Goal: Information Seeking & Learning: Learn about a topic

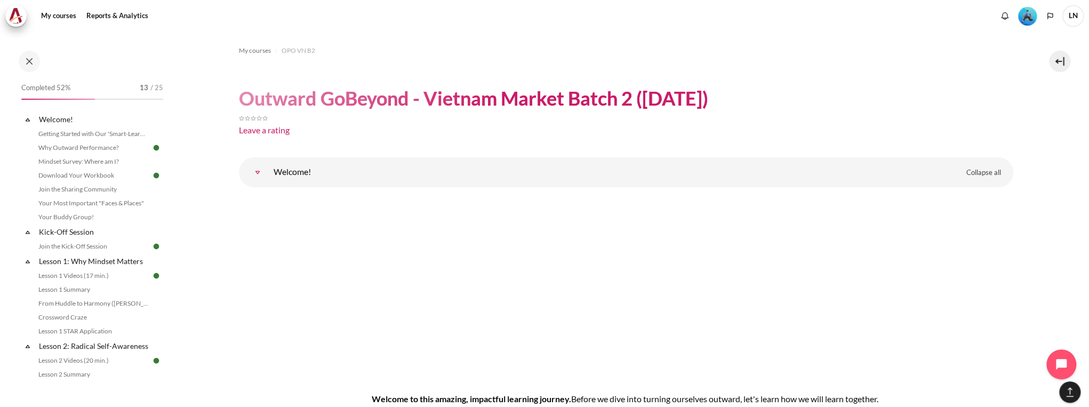
scroll to position [13325, 0]
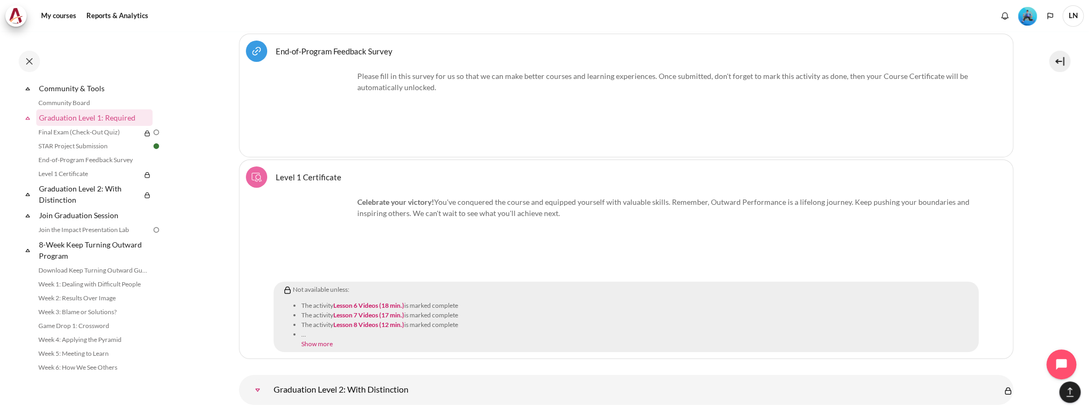
click at [661, 285] on div "Not available unless: The activity Lesson 6 Videos (18 min.) is marked complete…" at bounding box center [628, 317] width 693 height 64
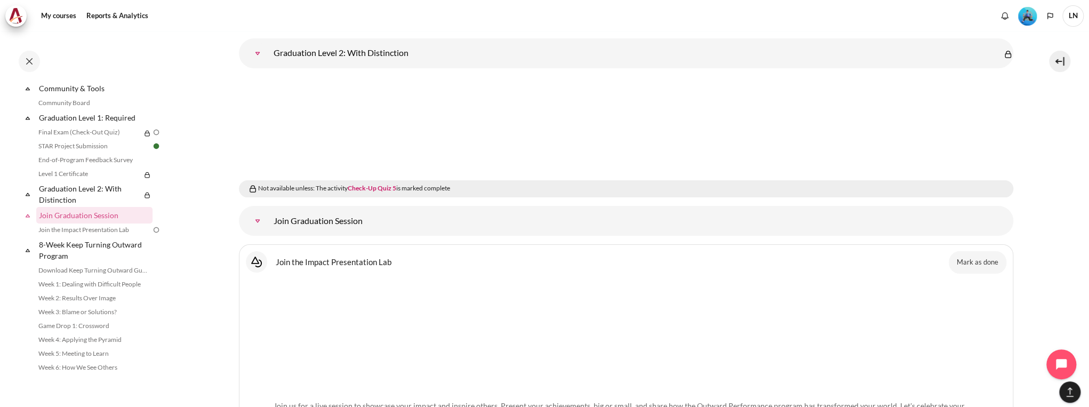
scroll to position [13672, 0]
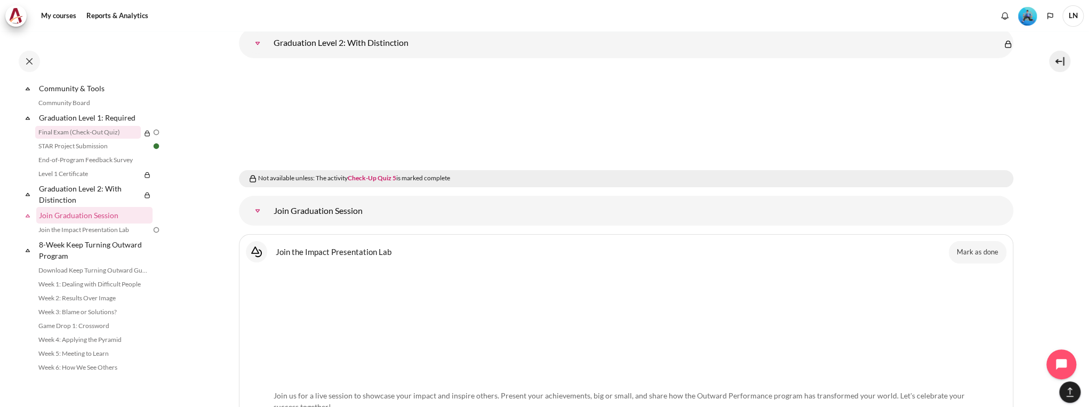
click at [117, 139] on link "Final Exam (Check-Out Quiz)" at bounding box center [88, 132] width 106 height 13
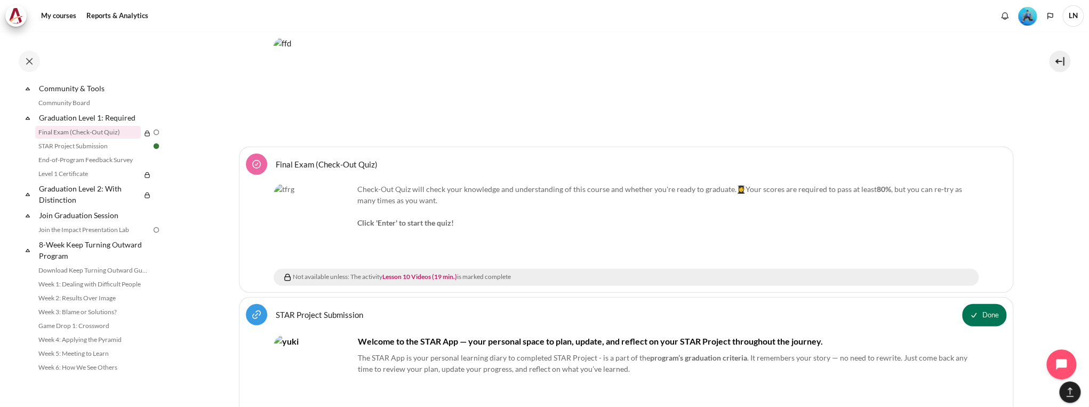
scroll to position [12932, 0]
click at [329, 210] on img "Content" at bounding box center [314, 224] width 80 height 80
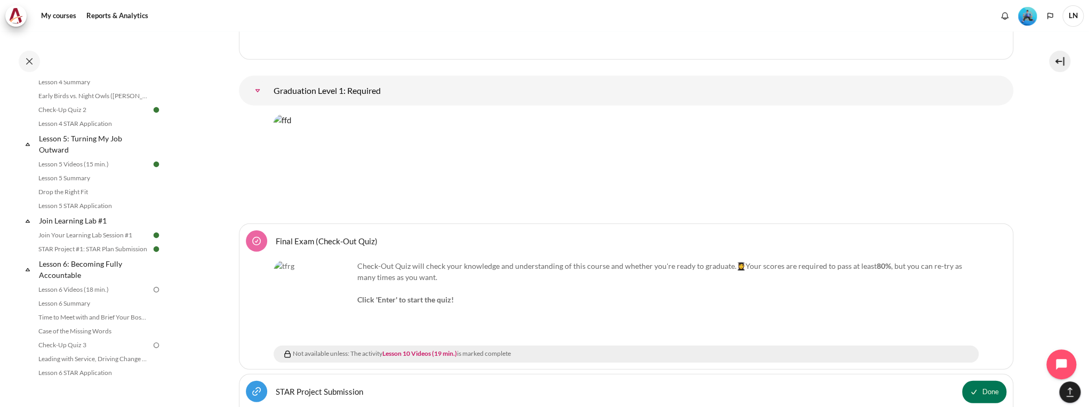
scroll to position [469, 0]
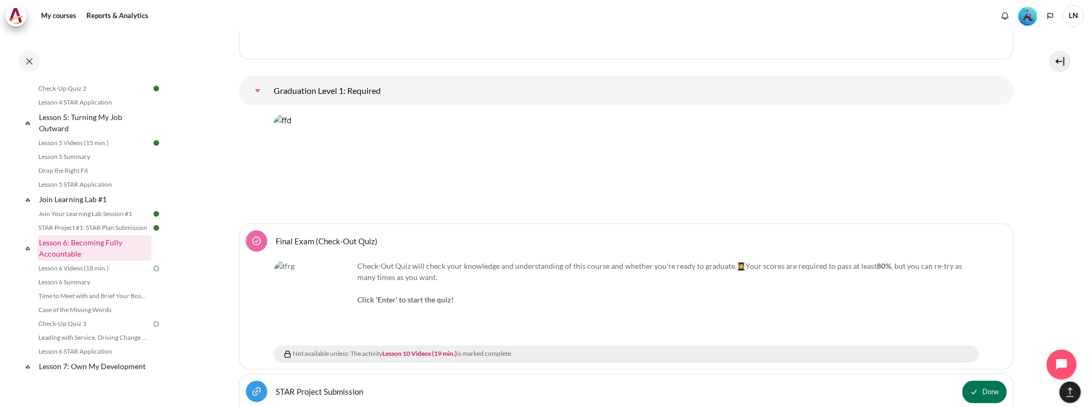
click at [127, 259] on link "Lesson 6: Becoming Fully Accountable" at bounding box center [94, 248] width 114 height 26
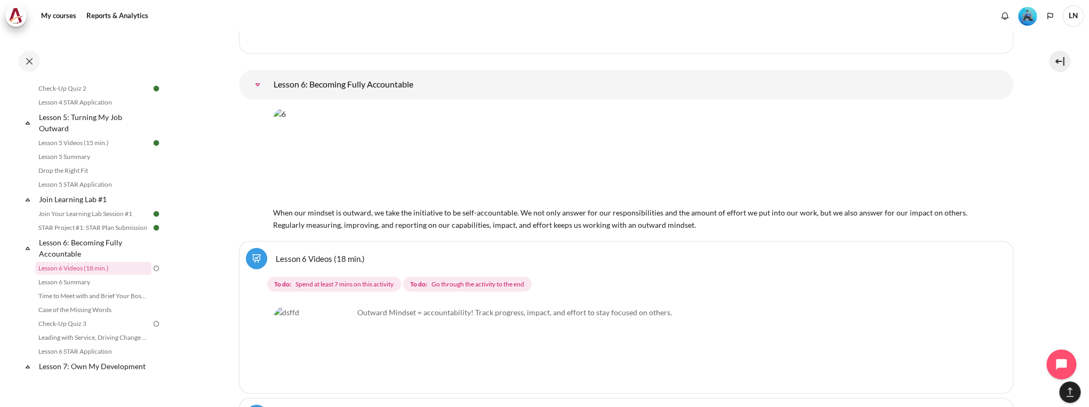
click at [276, 253] on link "Lesson 6 Videos (18 min.)" at bounding box center [320, 258] width 89 height 10
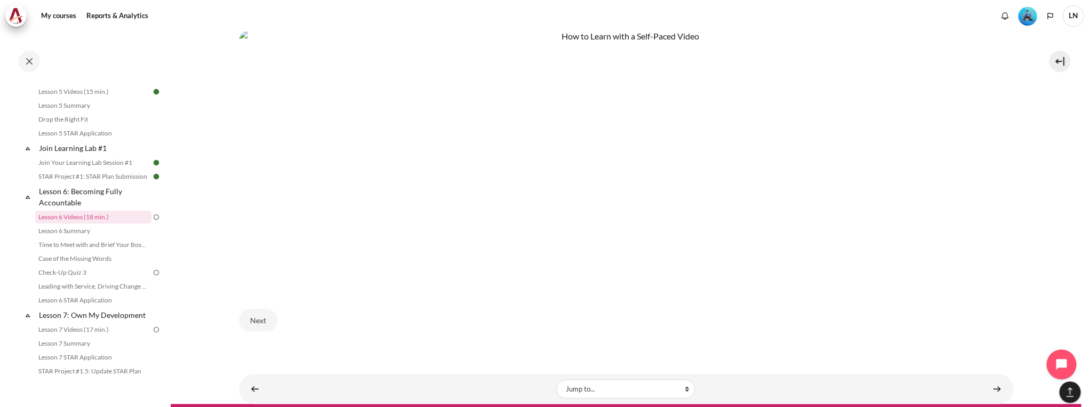
scroll to position [717, 0]
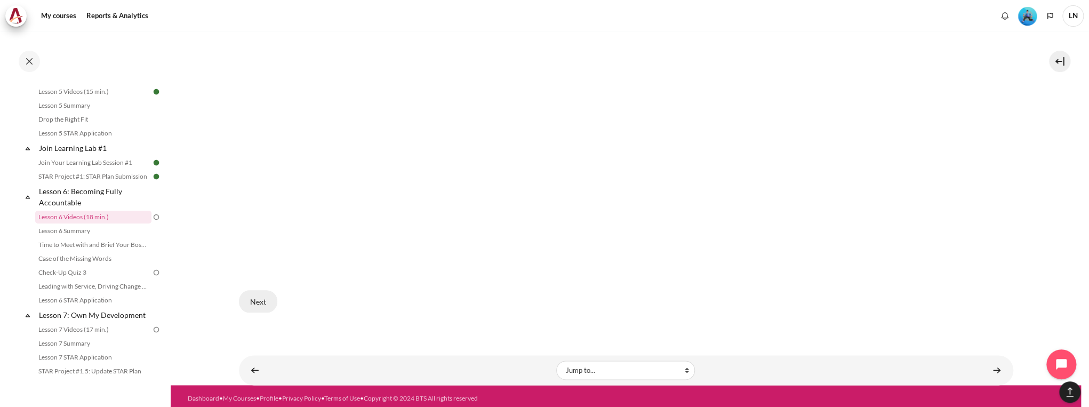
click at [261, 300] on button "Next" at bounding box center [258, 301] width 38 height 22
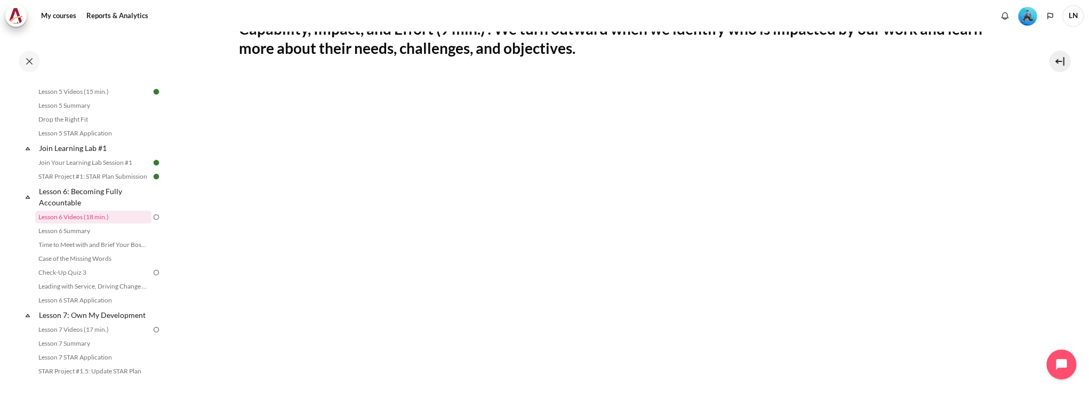
scroll to position [43, 0]
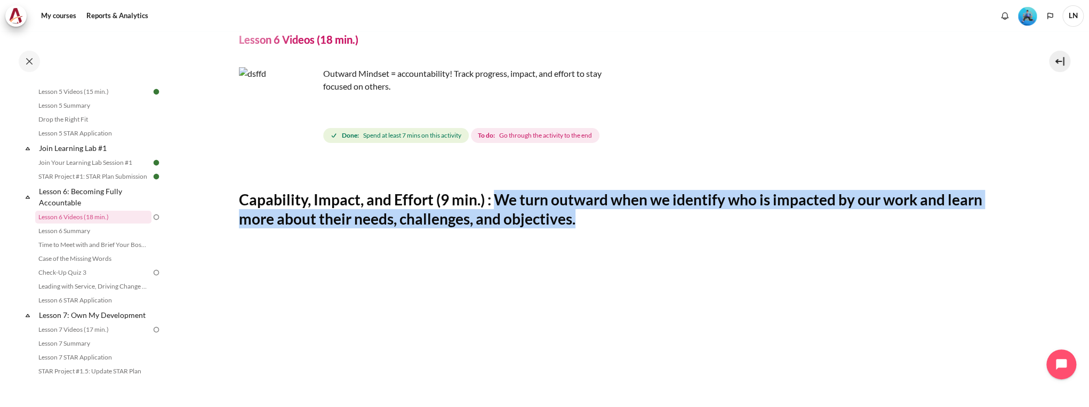
drag, startPoint x: 499, startPoint y: 204, endPoint x: 775, endPoint y: 210, distance: 275.3
click at [775, 210] on h2 "Capability, Impact, and Effort (9 min.) : We turn outward when we identify who …" at bounding box center [626, 209] width 775 height 39
drag, startPoint x: 775, startPoint y: 210, endPoint x: 717, endPoint y: 220, distance: 57.9
click at [717, 220] on h2 "Capability, Impact, and Effort (9 min.) : We turn outward when we identify who …" at bounding box center [626, 209] width 775 height 39
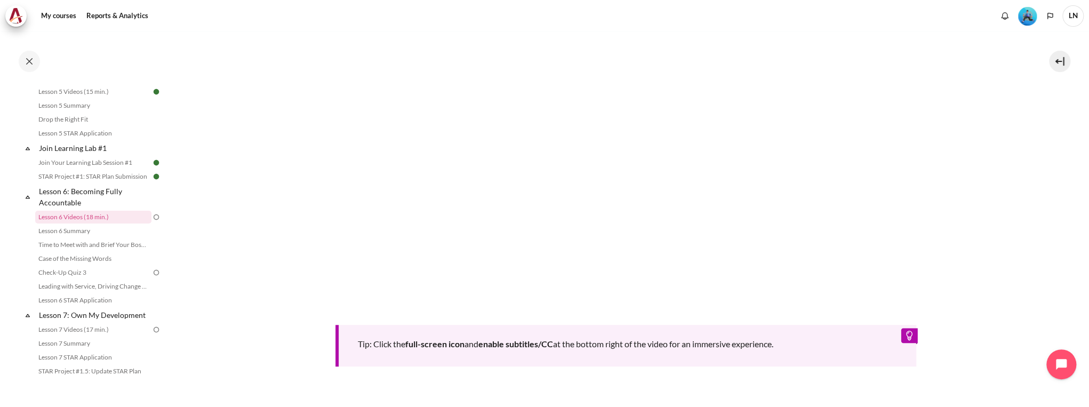
scroll to position [550, 0]
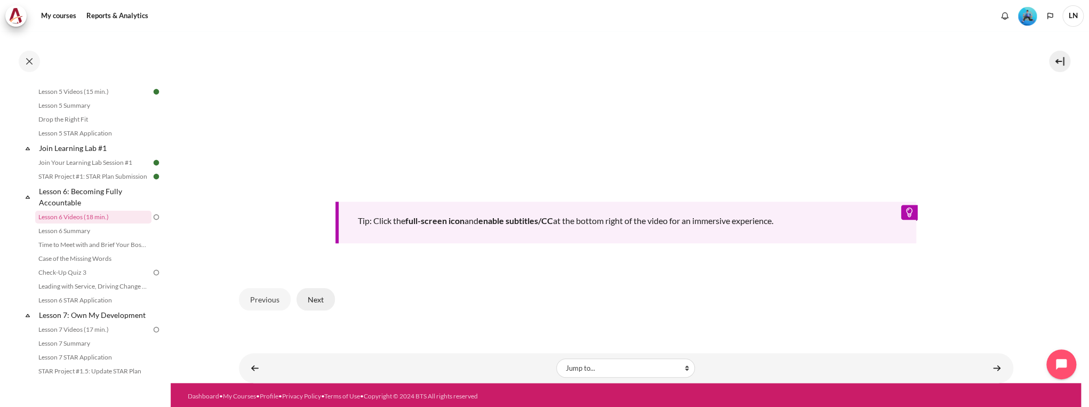
click at [322, 296] on button "Next" at bounding box center [316, 299] width 38 height 22
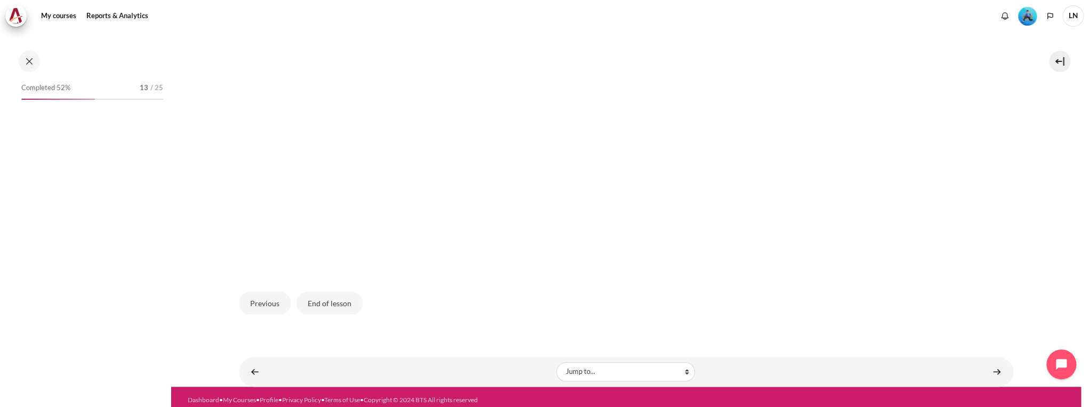
scroll to position [521, 0]
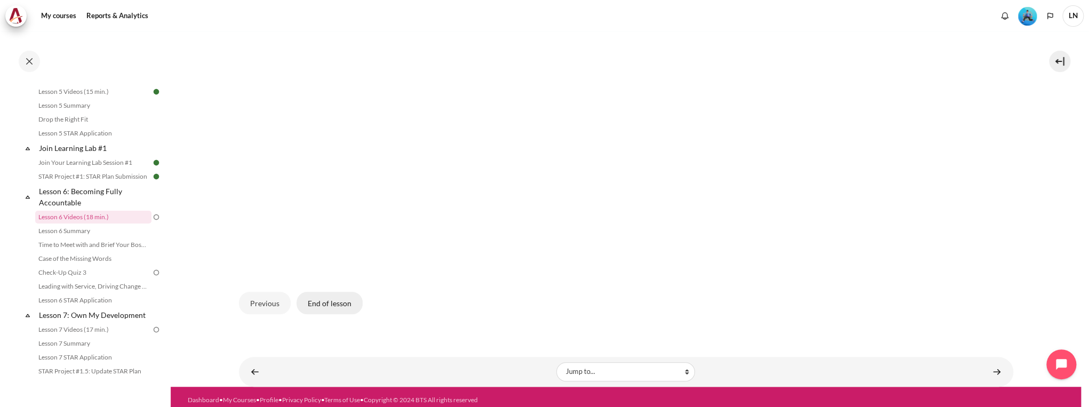
click at [328, 304] on button "End of lesson" at bounding box center [330, 303] width 66 height 22
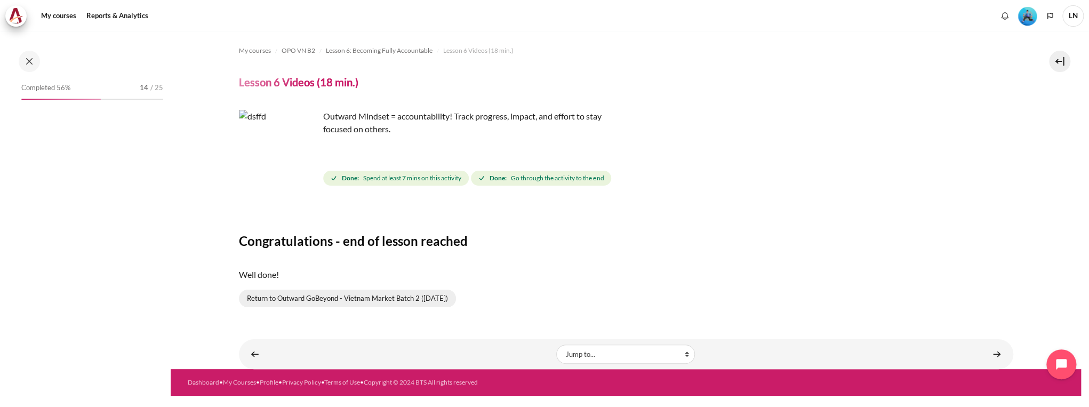
scroll to position [521, 0]
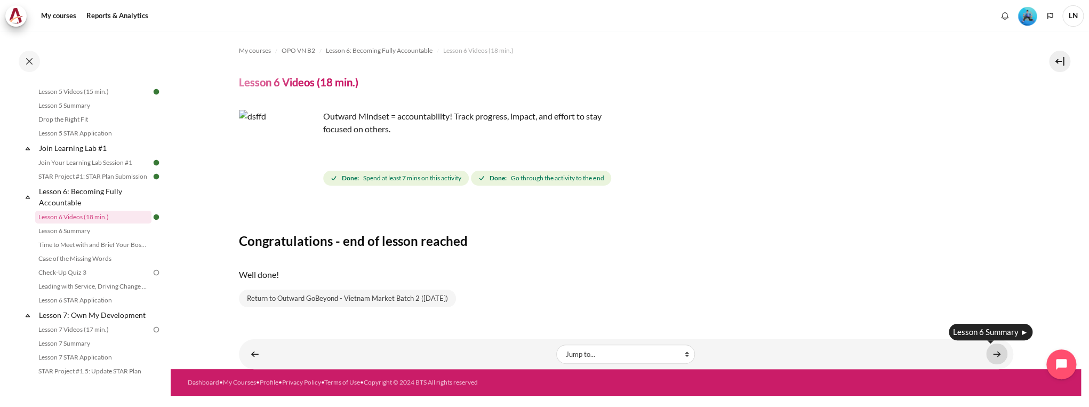
click at [995, 349] on link "Content" at bounding box center [996, 354] width 21 height 21
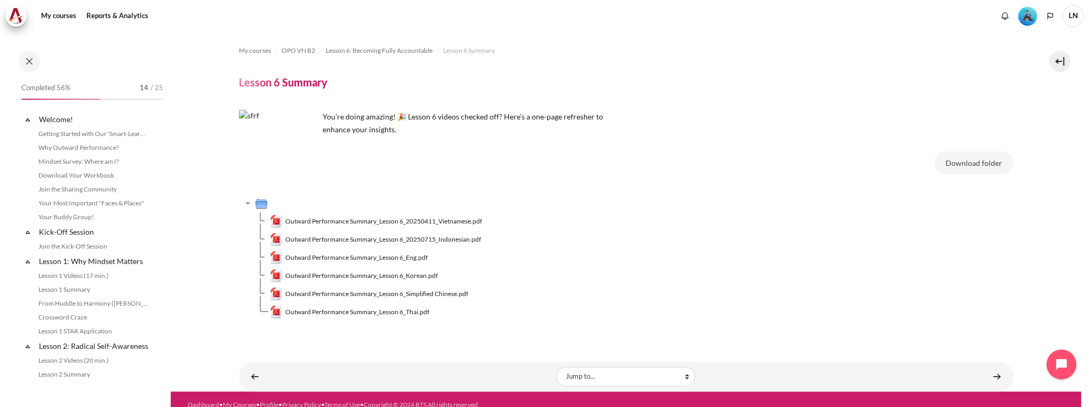
scroll to position [534, 0]
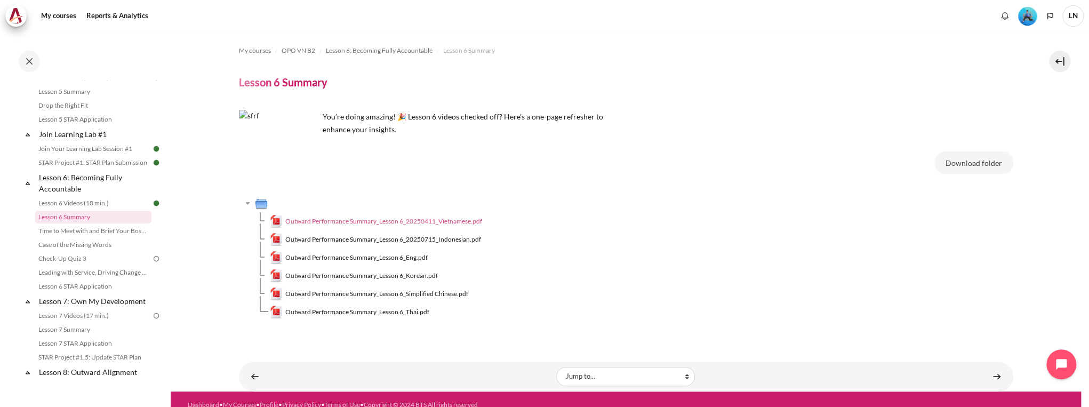
click at [453, 221] on span "Outward Performance Summary_Lesson 6_20250411_Vietnamese.pdf" at bounding box center [383, 222] width 197 height 10
click at [416, 260] on span "Outward Performance Summary_Lesson 6_Eng.pdf" at bounding box center [356, 258] width 142 height 10
